Goal: Book appointment/travel/reservation

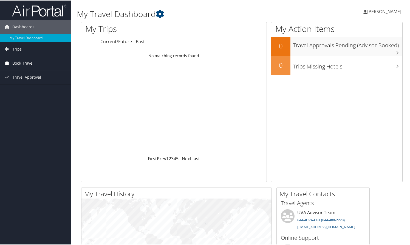
click at [17, 64] on span "Book Travel" at bounding box center [22, 63] width 21 height 14
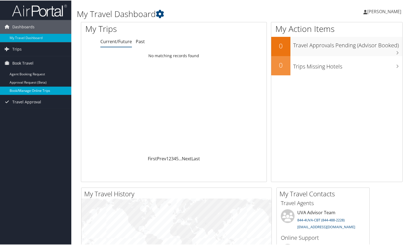
click at [21, 88] on link "Book/Manage Online Trips" at bounding box center [35, 90] width 71 height 8
